Goal: Find contact information: Find contact information

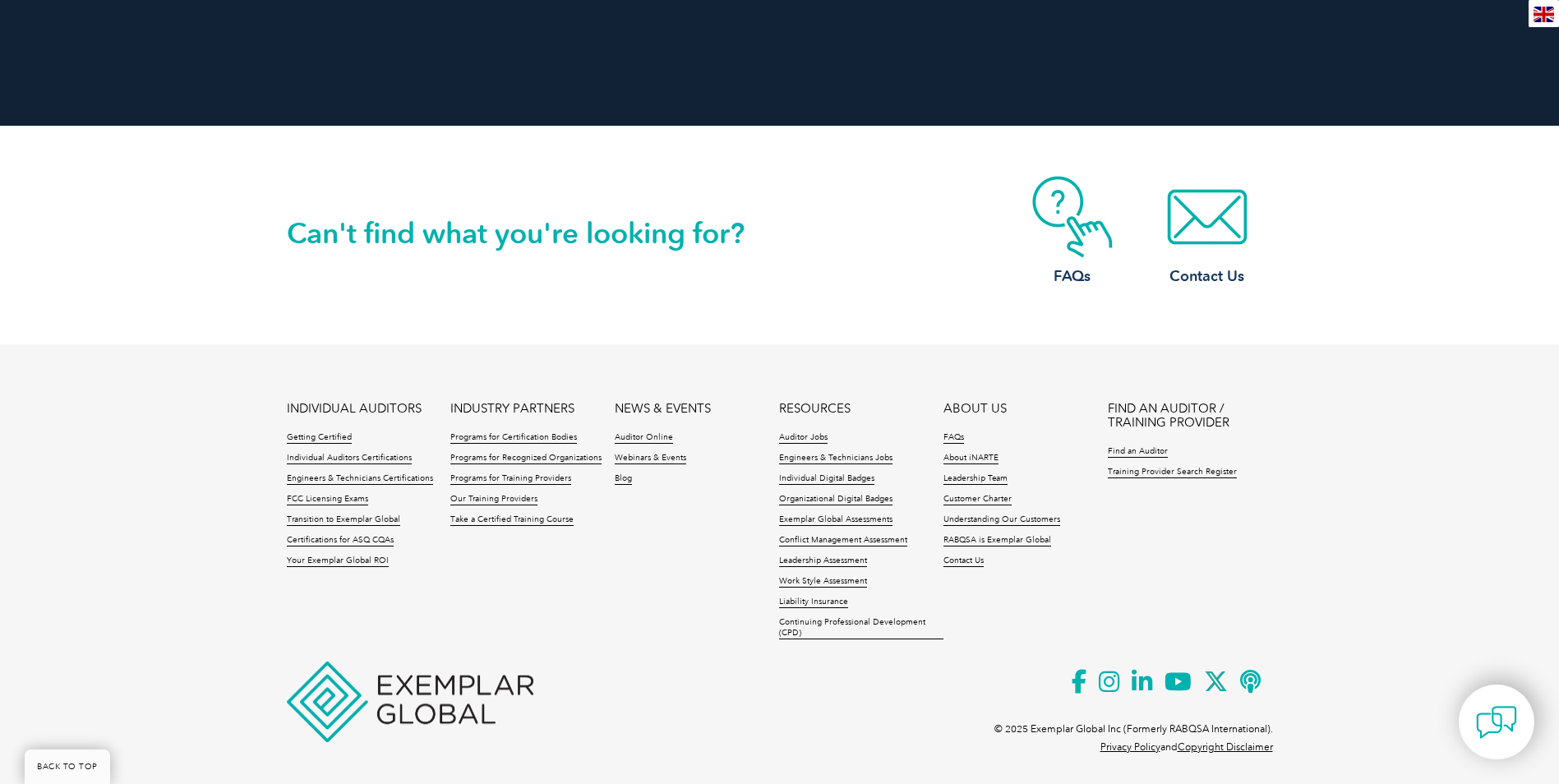
scroll to position [3726, 0]
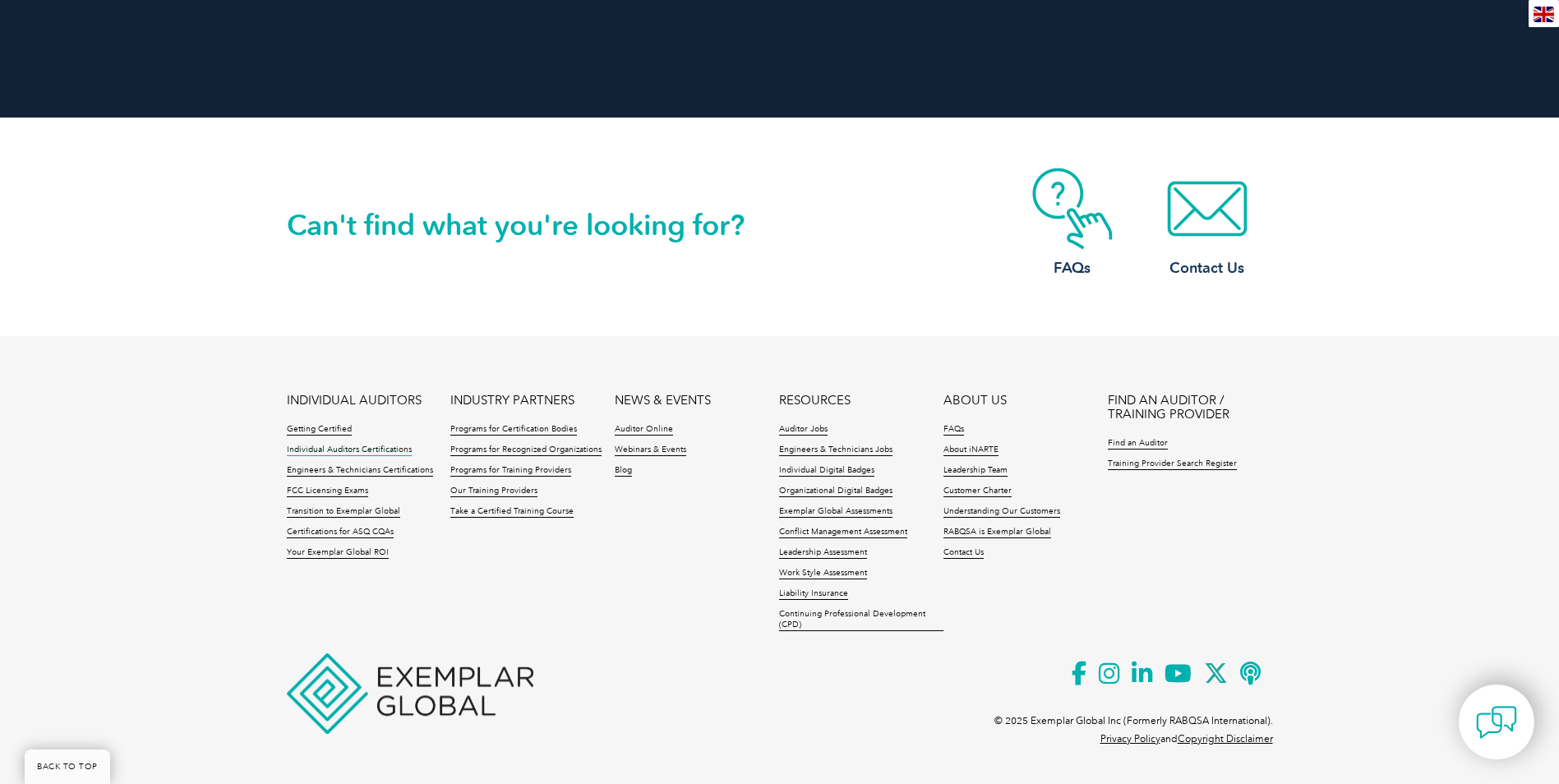
click at [366, 447] on link "Individual Auditors Certifications" at bounding box center [350, 450] width 125 height 11
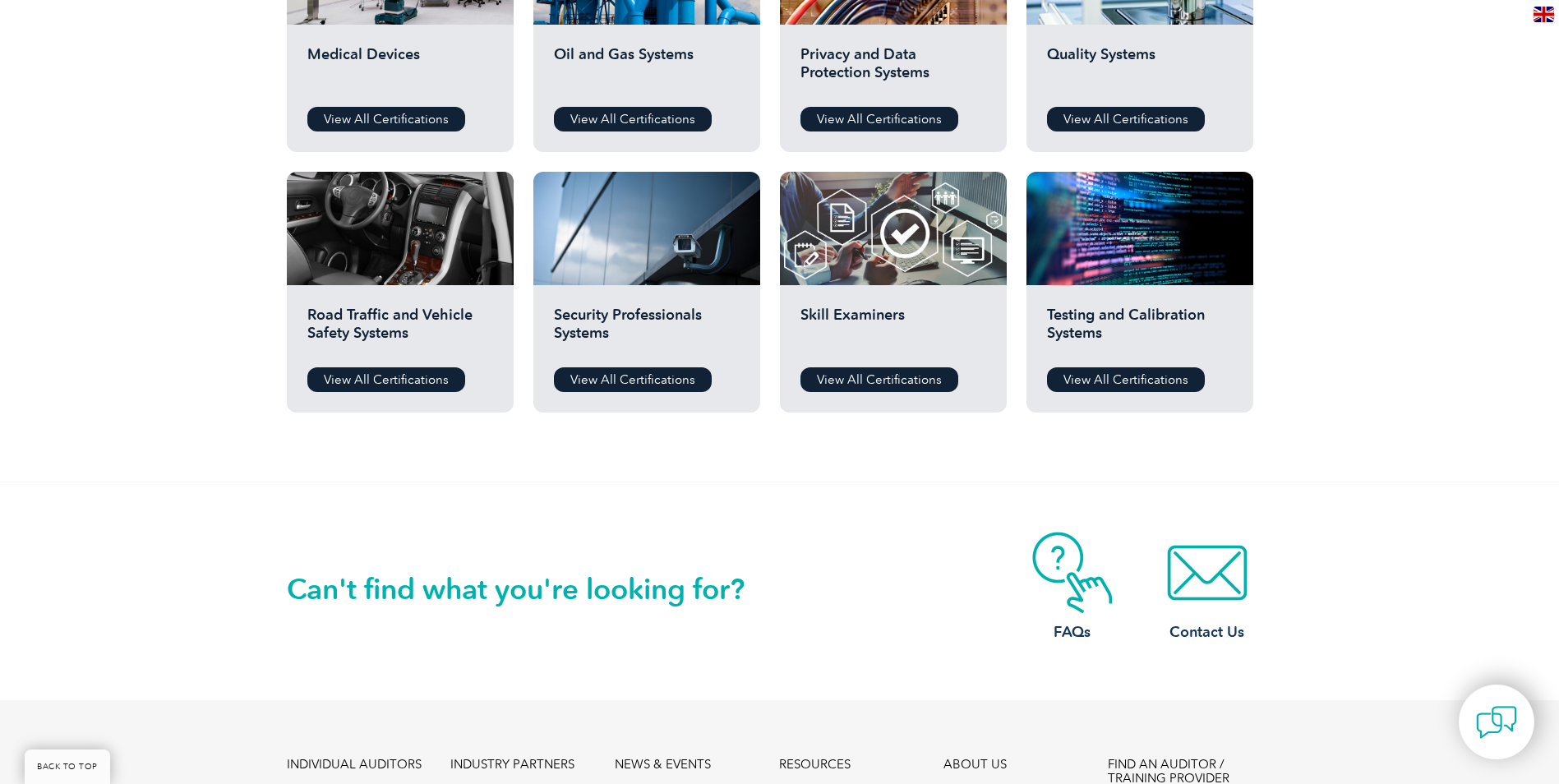
scroll to position [1597, 0]
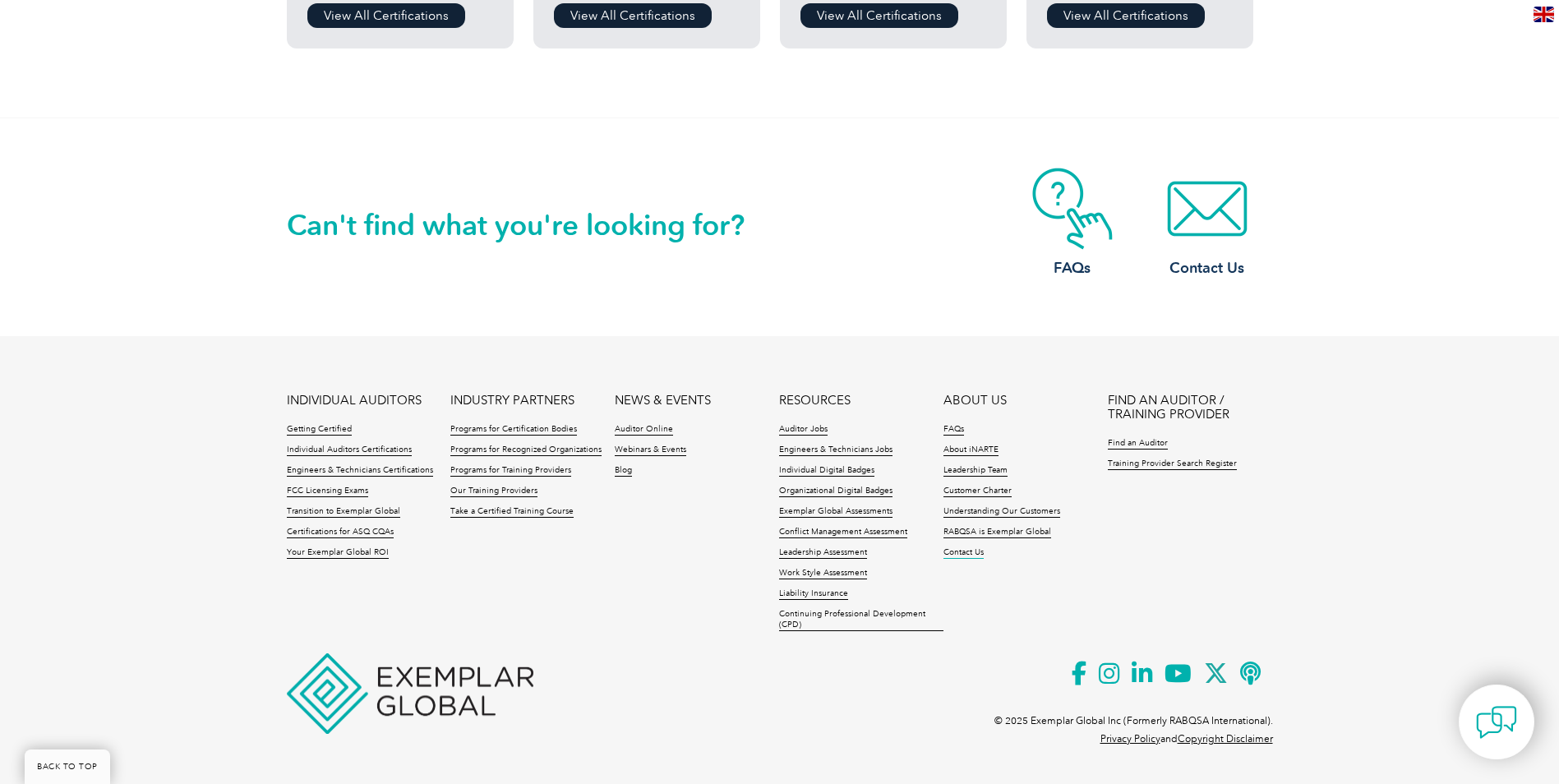
click at [976, 557] on link "Contact Us" at bounding box center [964, 553] width 40 height 11
